Goal: Information Seeking & Learning: Find specific fact

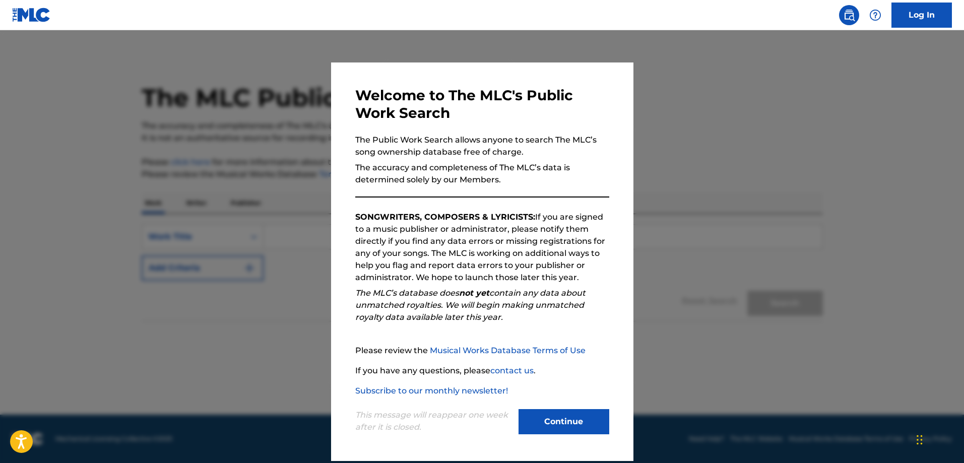
click at [317, 159] on button "Continue" at bounding box center [564, 421] width 91 height 25
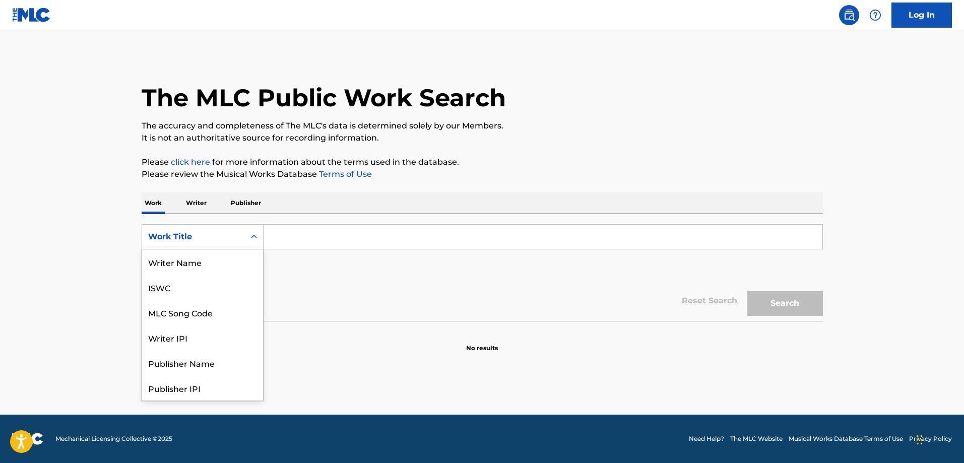
click at [247, 159] on div "Search Form" at bounding box center [254, 237] width 18 height 18
click at [226, 159] on div "MLC Song Code" at bounding box center [202, 261] width 121 height 25
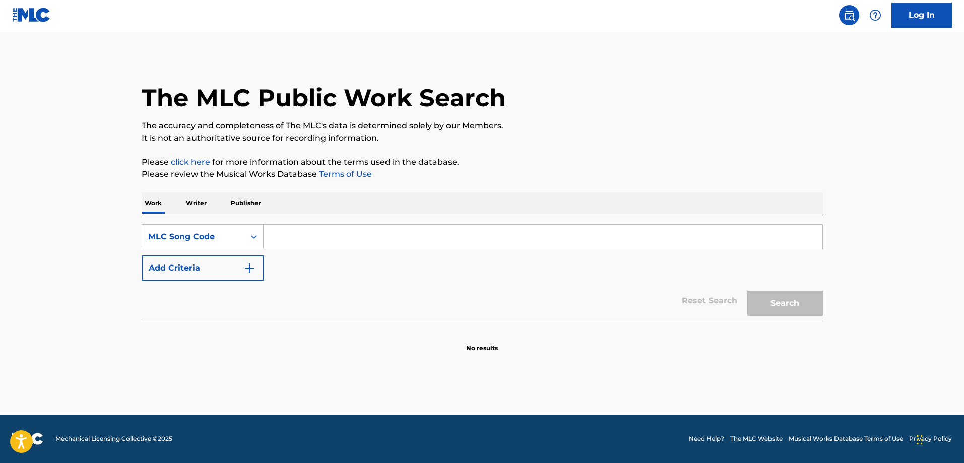
click at [303, 159] on input "Search Form" at bounding box center [543, 237] width 559 height 24
type input "CB59ZQ"
click at [317, 159] on button "Search" at bounding box center [785, 303] width 76 height 25
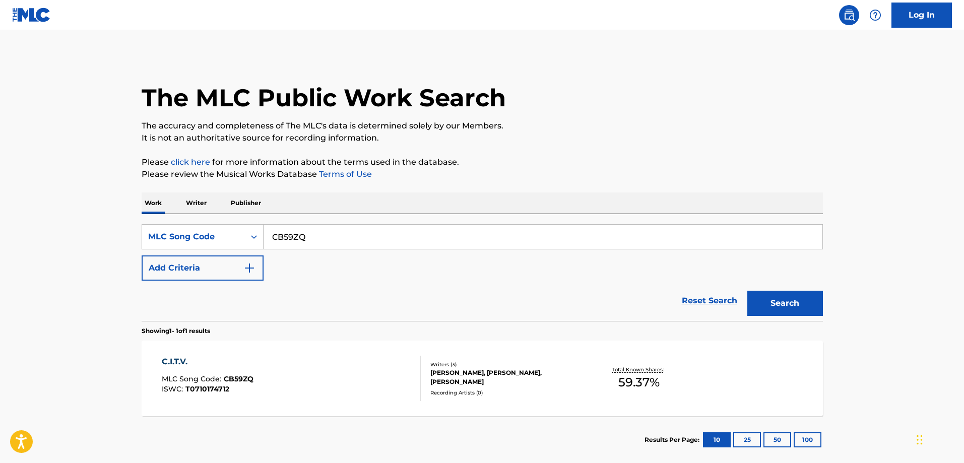
click at [280, 159] on div "C.I.T.V. MLC Song Code : CB59ZQ ISWC : T0710174712" at bounding box center [291, 378] width 259 height 45
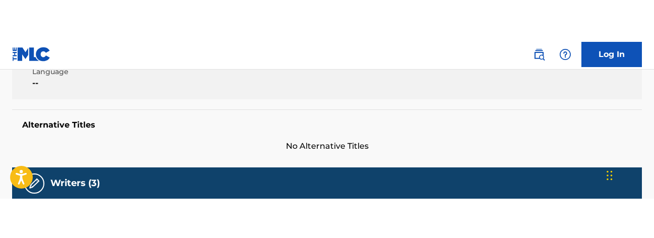
scroll to position [277, 0]
